Goal: Transaction & Acquisition: Book appointment/travel/reservation

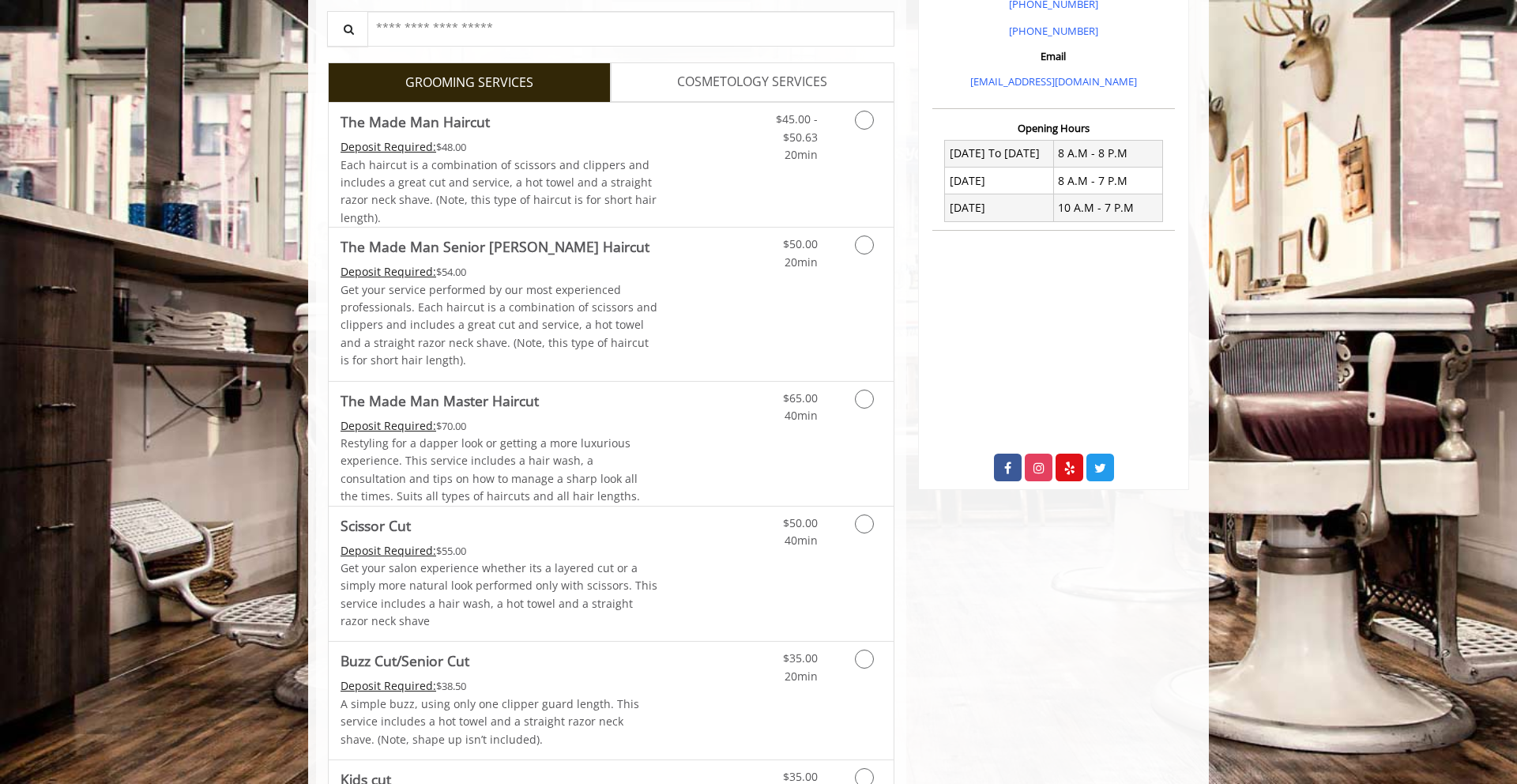
scroll to position [506, 0]
click at [620, 259] on link "The Made Man Senior [PERSON_NAME] Haircut Deposit Required: $54.00 Get your ser…" at bounding box center [500, 303] width 318 height 153
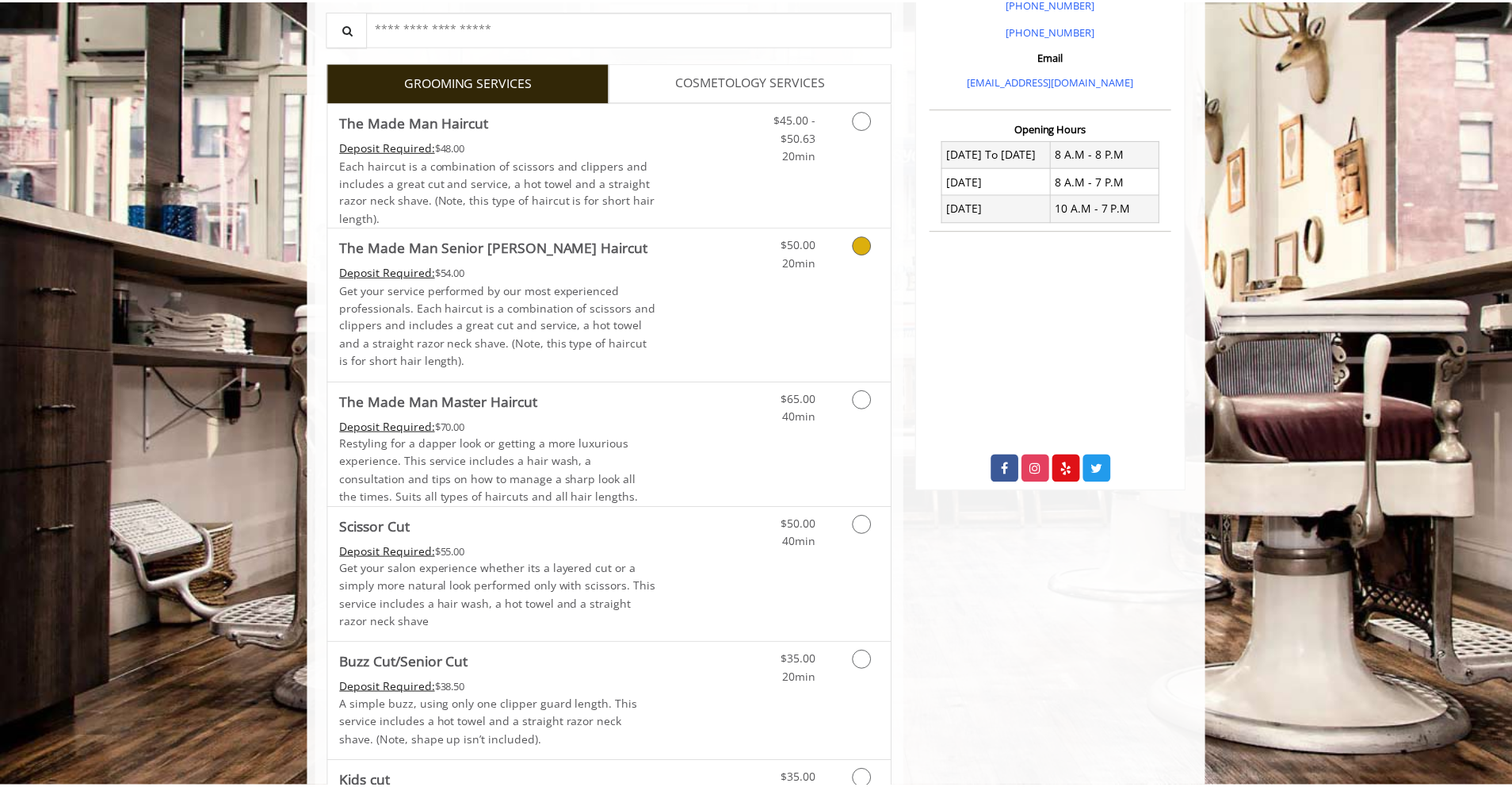
scroll to position [252, 0]
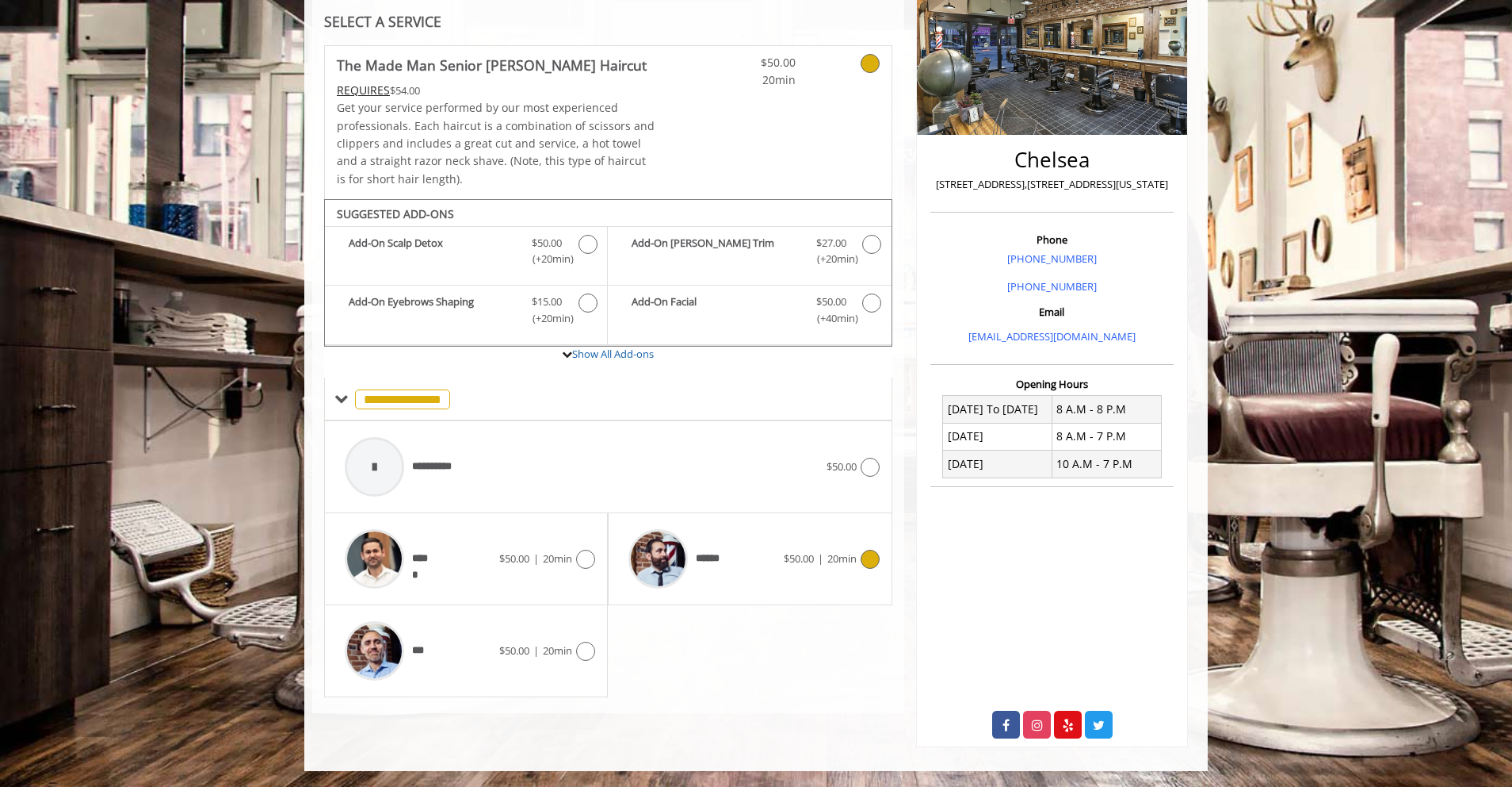
click at [744, 552] on div "******" at bounding box center [702, 558] width 162 height 75
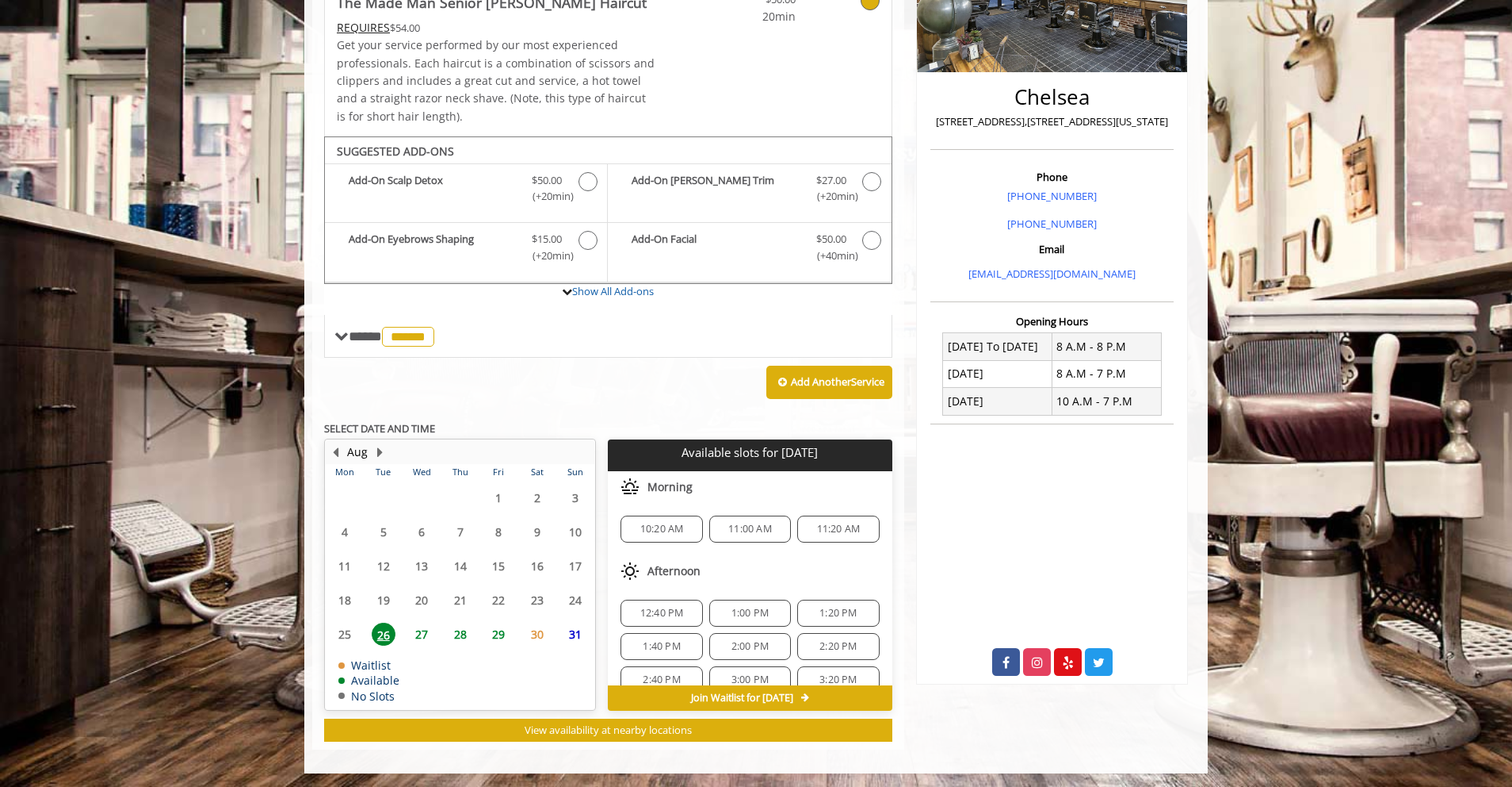
scroll to position [316, 0]
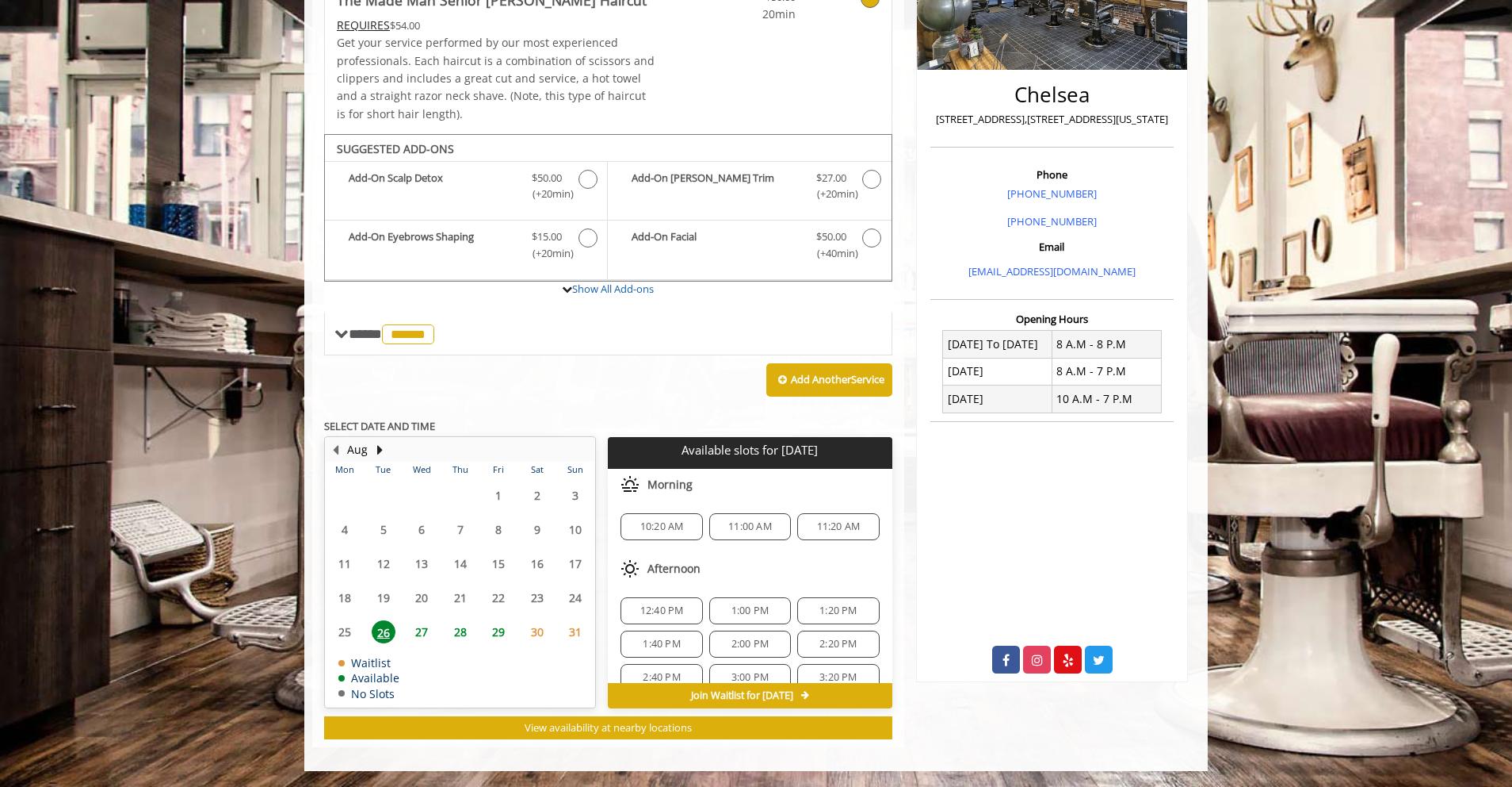
click at [492, 628] on span "29" at bounding box center [498, 632] width 24 height 23
click at [673, 530] on span "9:00 AM" at bounding box center [662, 526] width 37 height 12
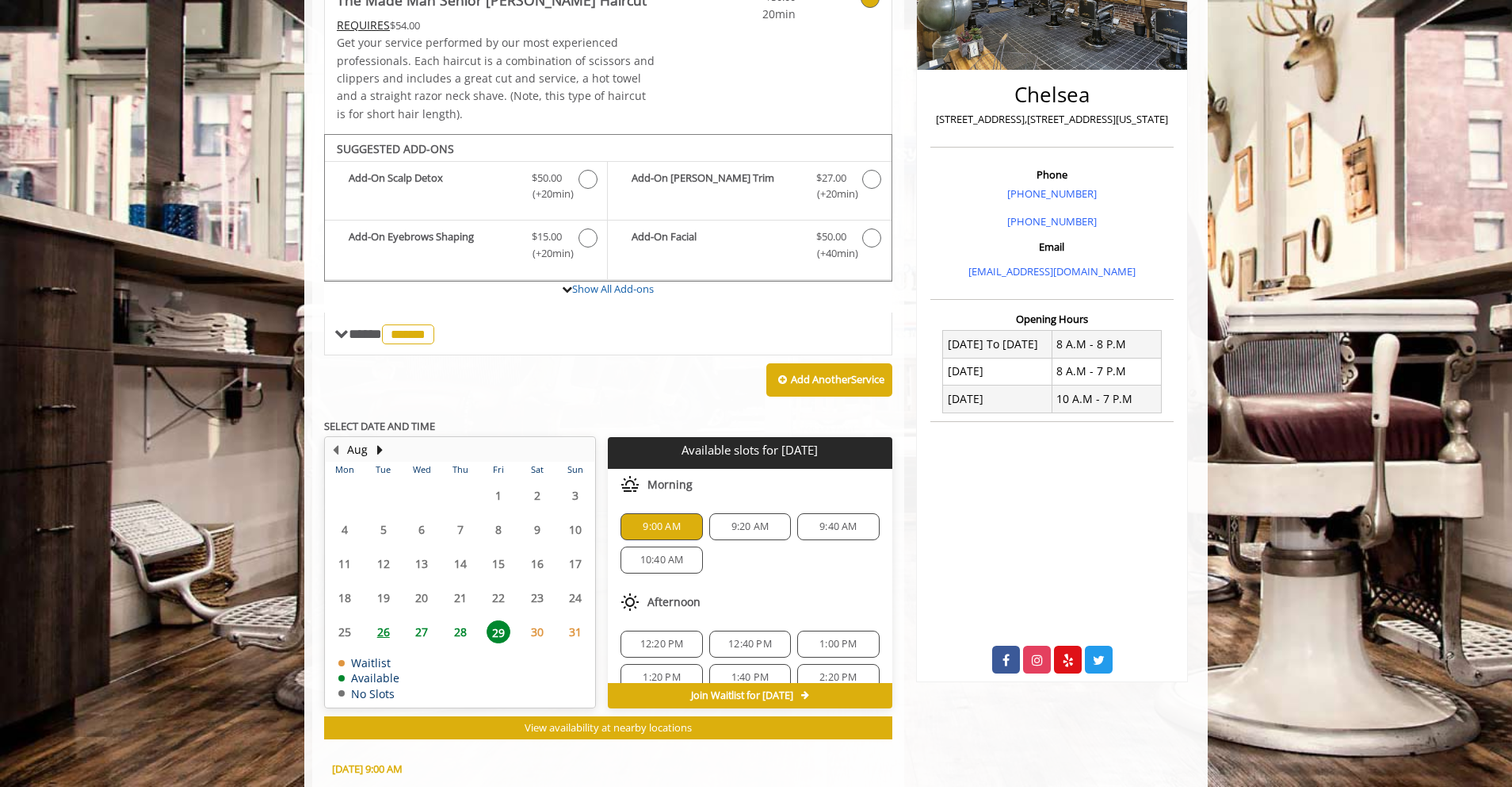
scroll to position [604, 0]
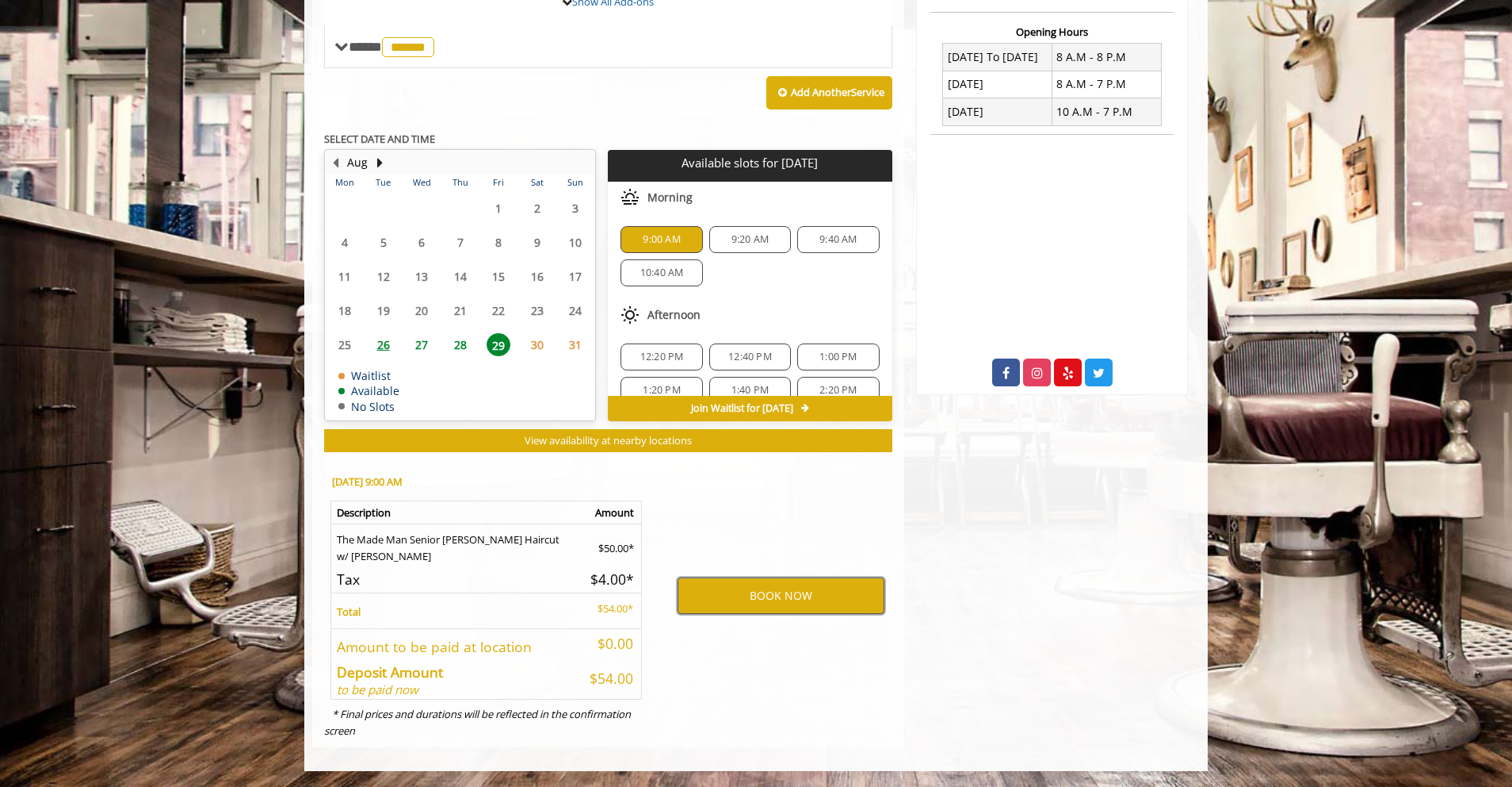
click at [800, 598] on button "BOOK NOW" at bounding box center [781, 595] width 207 height 36
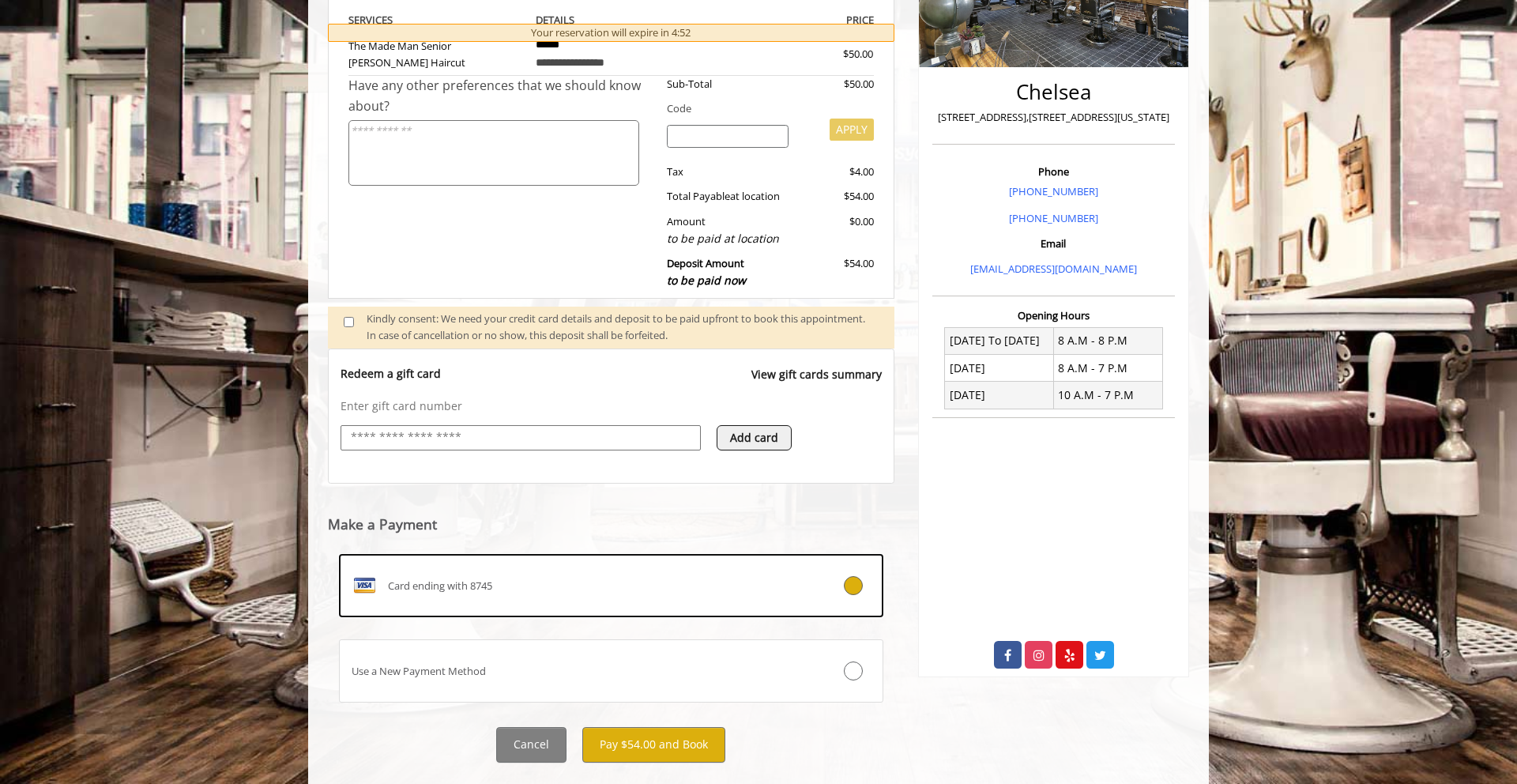
scroll to position [351, 0]
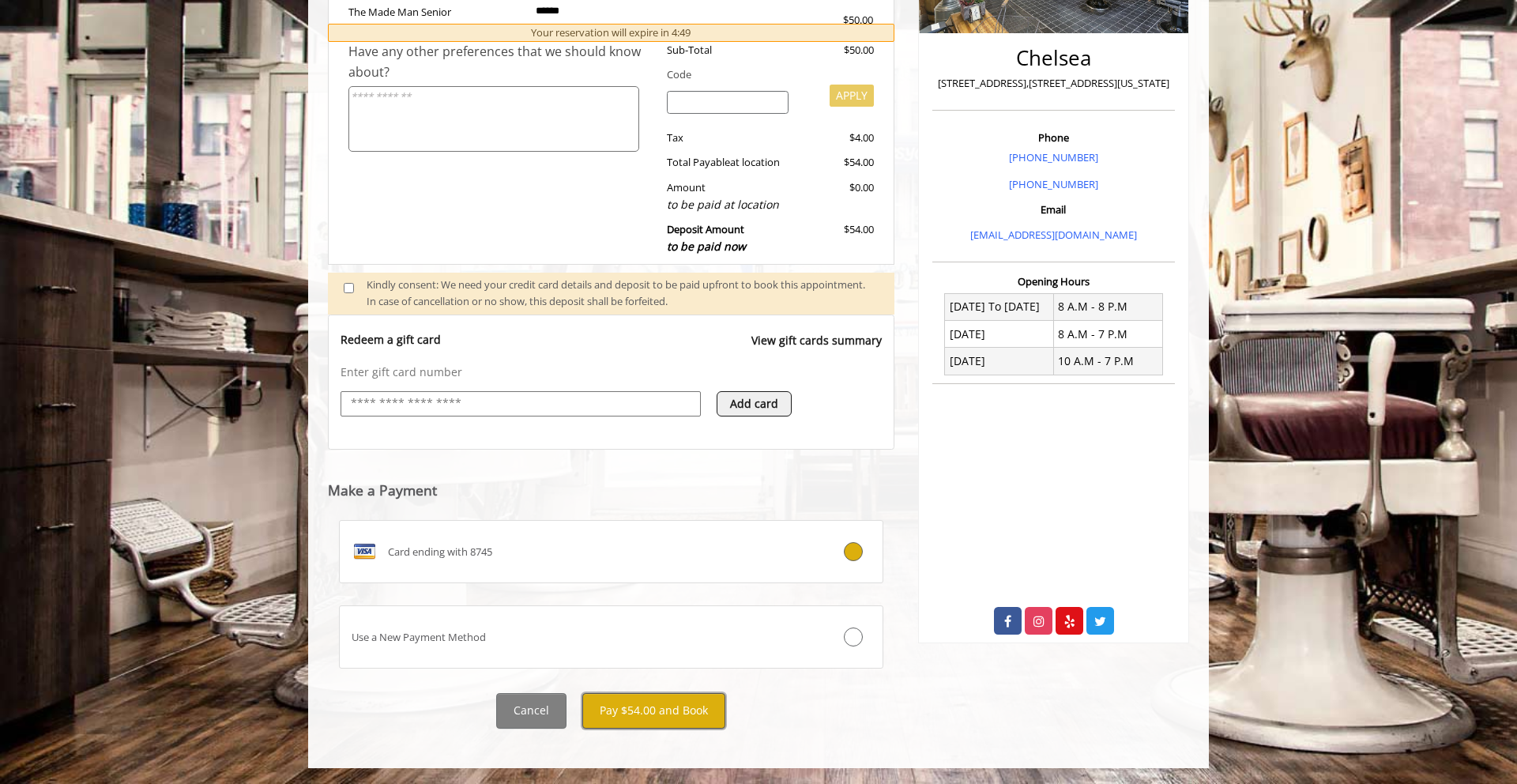
click at [619, 706] on button "Pay $54.00 and Book" at bounding box center [653, 711] width 143 height 35
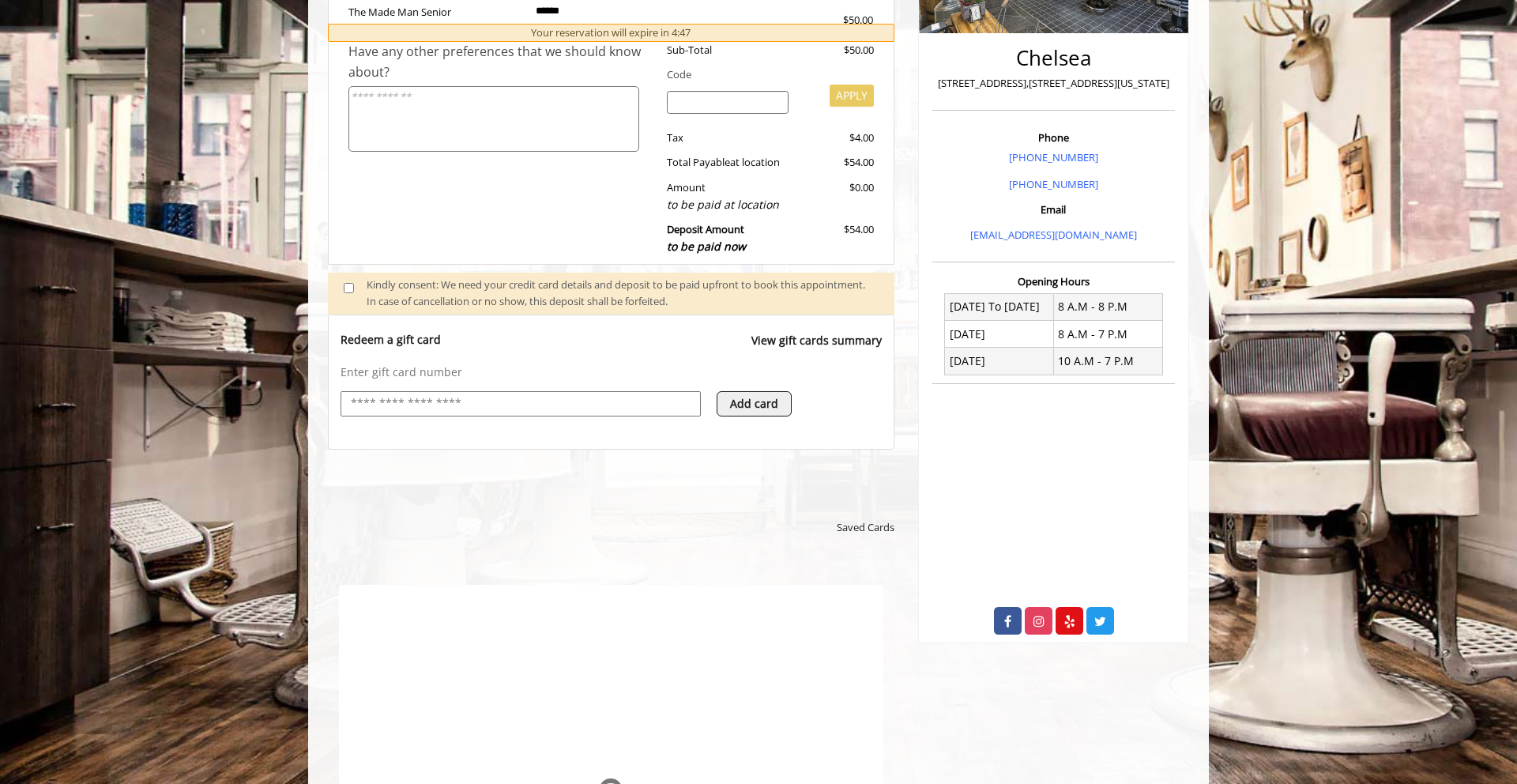
scroll to position [0, 0]
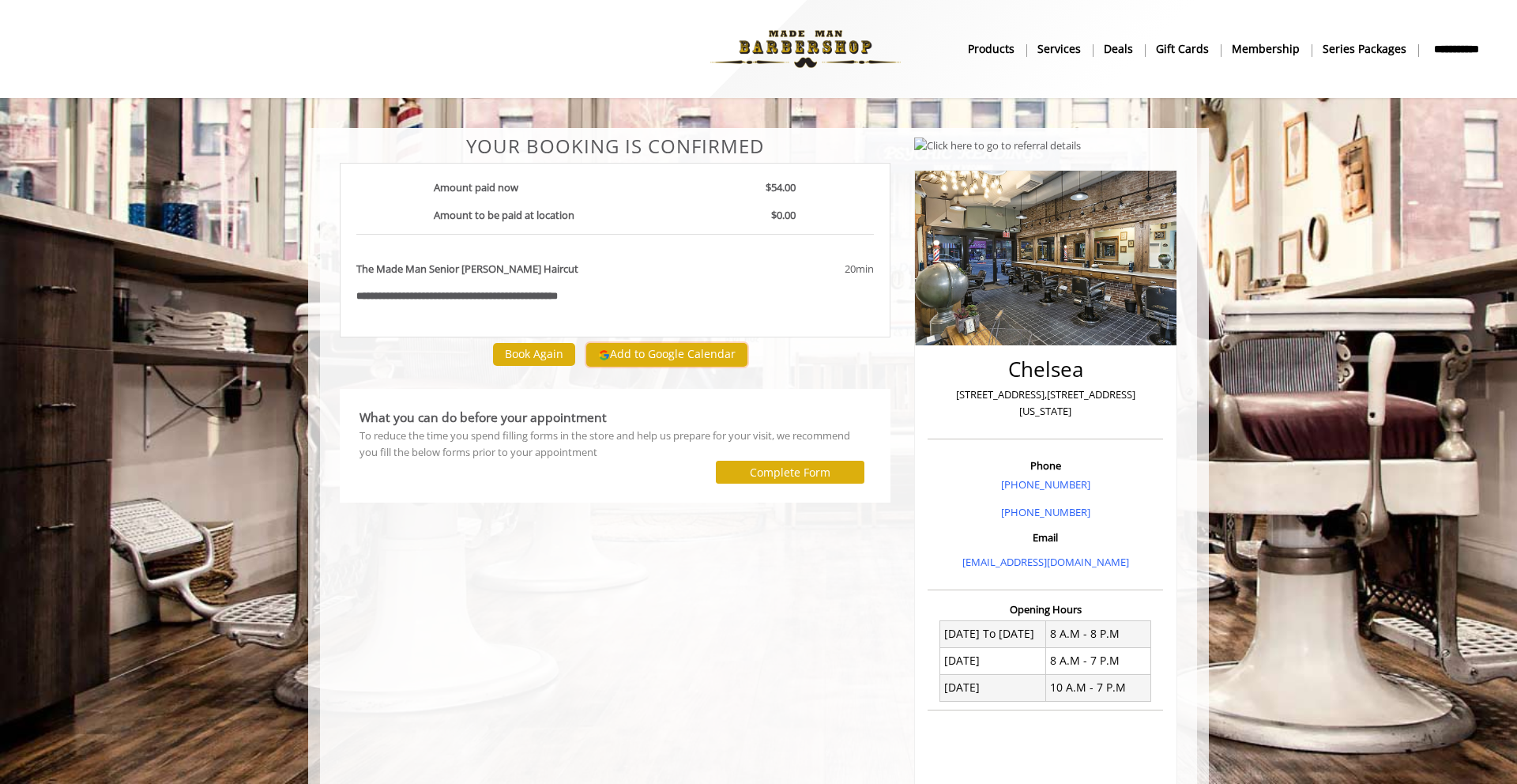
click at [632, 357] on button "Add to Google Calendar" at bounding box center [667, 354] width 162 height 24
